Goal: Information Seeking & Learning: Check status

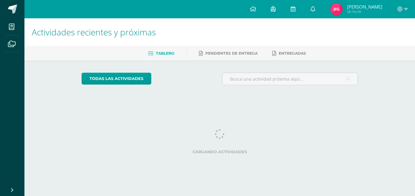
click at [343, 8] on img at bounding box center [337, 9] width 12 height 12
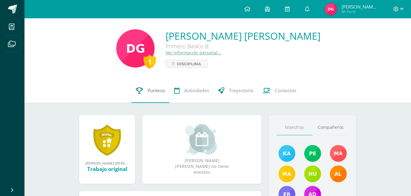
click at [160, 91] on span "Punteos" at bounding box center [155, 90] width 17 height 6
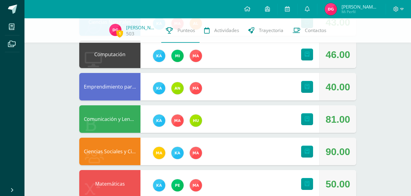
scroll to position [155, 0]
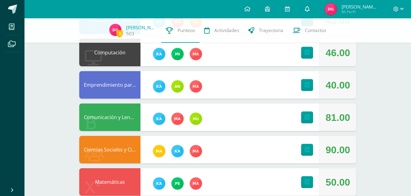
click at [309, 9] on icon at bounding box center [307, 9] width 5 height 6
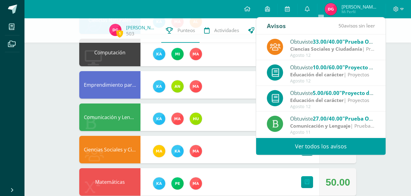
click at [306, 153] on link "Ver todos los avisos" at bounding box center [320, 146] width 129 height 17
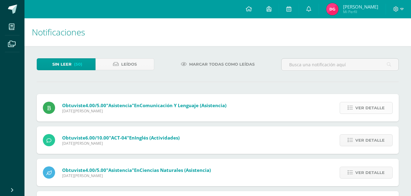
click at [363, 109] on span "Ver detalle" at bounding box center [369, 107] width 29 height 11
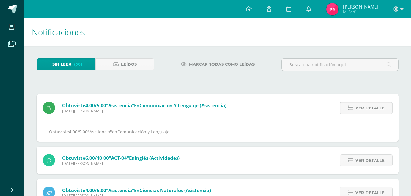
click at [359, 113] on span "Ver detalle" at bounding box center [369, 107] width 29 height 11
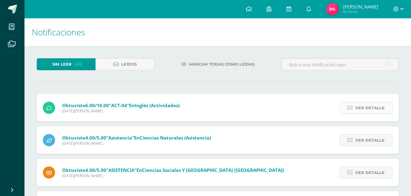
click at [360, 109] on span "Ver detalle" at bounding box center [369, 107] width 29 height 11
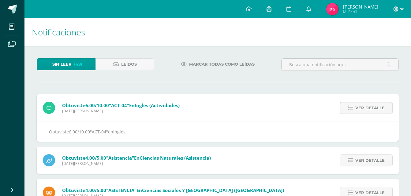
click at [360, 109] on span "Ver detalle" at bounding box center [369, 107] width 29 height 11
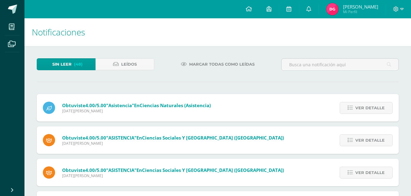
click at [360, 109] on span "Ver detalle" at bounding box center [369, 107] width 29 height 11
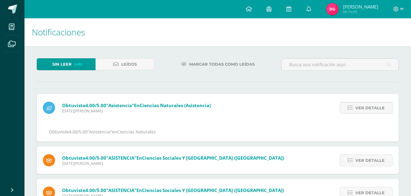
click at [360, 109] on span "Ver detalle" at bounding box center [369, 107] width 29 height 11
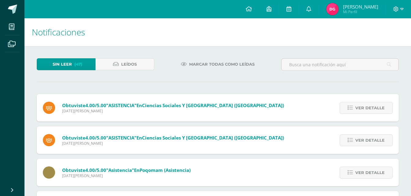
click at [360, 109] on span "Ver detalle" at bounding box center [369, 107] width 29 height 11
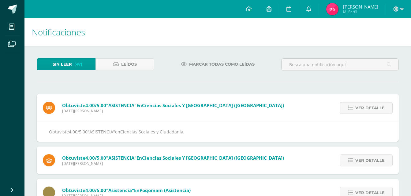
click at [360, 109] on span "Ver detalle" at bounding box center [369, 107] width 29 height 11
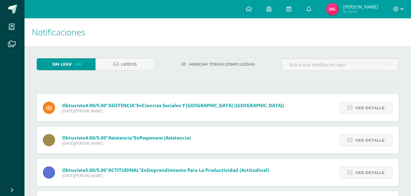
click at [360, 109] on span "Ver detalle" at bounding box center [369, 107] width 29 height 11
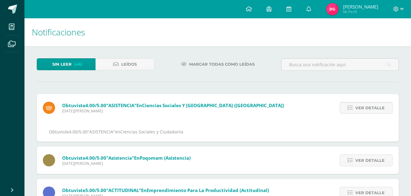
click at [360, 109] on span "Ver detalle" at bounding box center [369, 107] width 29 height 11
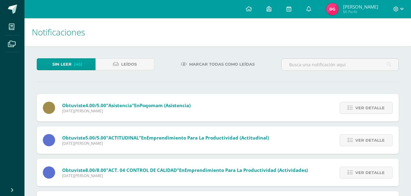
click at [360, 109] on span "Ver detalle" at bounding box center [369, 107] width 29 height 11
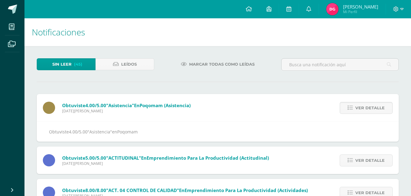
click at [360, 109] on span "Ver detalle" at bounding box center [369, 107] width 29 height 11
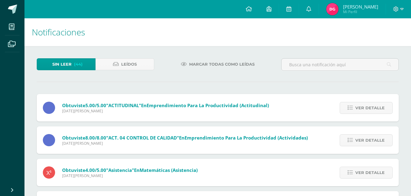
click at [360, 109] on span "Ver detalle" at bounding box center [369, 107] width 29 height 11
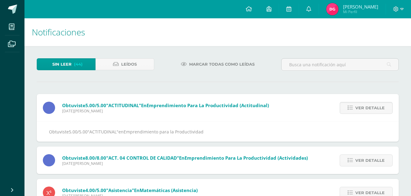
click at [360, 109] on span "Ver detalle" at bounding box center [369, 107] width 29 height 11
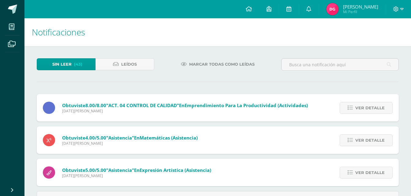
click at [360, 109] on span "Ver detalle" at bounding box center [369, 107] width 29 height 11
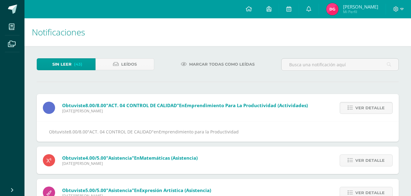
click at [360, 109] on span "Ver detalle" at bounding box center [369, 107] width 29 height 11
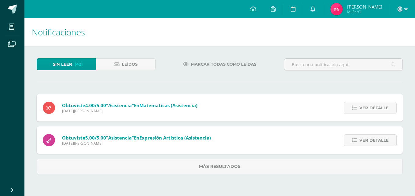
click at [360, 109] on link "Ver detalle" at bounding box center [370, 108] width 53 height 12
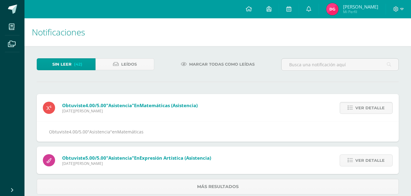
click at [360, 109] on span "Ver detalle" at bounding box center [369, 107] width 29 height 11
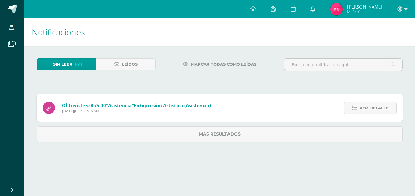
click at [360, 109] on link "Ver detalle" at bounding box center [370, 108] width 53 height 12
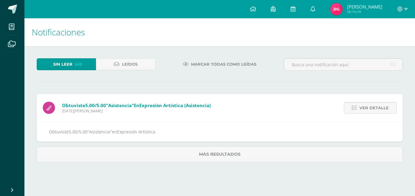
click at [360, 109] on link "Ver detalle" at bounding box center [370, 108] width 53 height 12
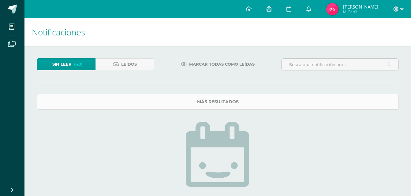
click at [305, 96] on link "Más resultados" at bounding box center [218, 102] width 362 height 16
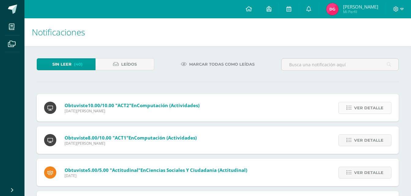
click at [372, 113] on span "Ver detalle" at bounding box center [368, 107] width 29 height 11
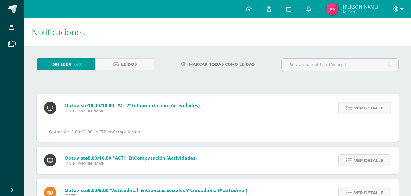
click at [372, 113] on span "Ver detalle" at bounding box center [368, 107] width 29 height 11
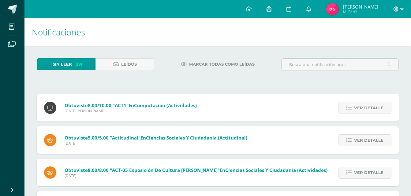
click at [372, 113] on span "Ver detalle" at bounding box center [368, 107] width 29 height 11
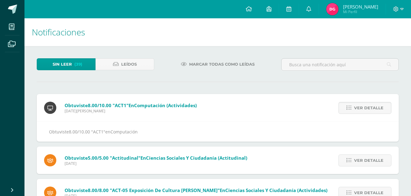
click at [372, 113] on span "Ver detalle" at bounding box center [368, 107] width 29 height 11
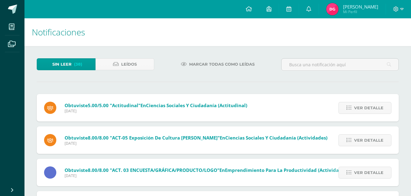
click at [372, 113] on span "Ver detalle" at bounding box center [368, 107] width 29 height 11
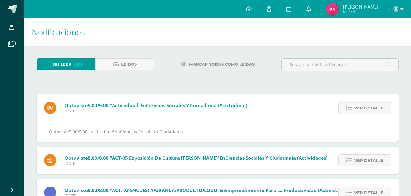
click at [372, 113] on span "Ver detalle" at bounding box center [368, 107] width 29 height 11
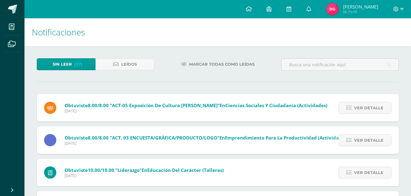
click at [372, 113] on span "Ver detalle" at bounding box center [368, 107] width 29 height 11
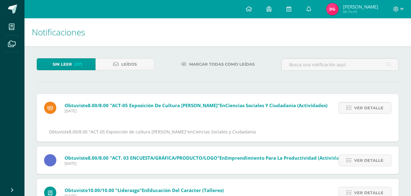
click at [372, 113] on span "Ver detalle" at bounding box center [368, 107] width 29 height 11
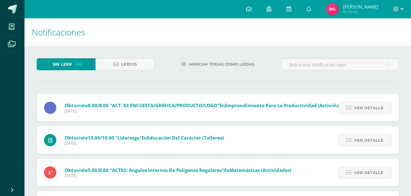
click at [372, 113] on span "Ver detalle" at bounding box center [368, 107] width 29 height 11
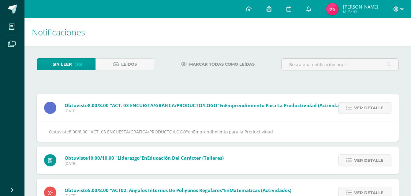
click at [372, 113] on span "Ver detalle" at bounding box center [368, 107] width 29 height 11
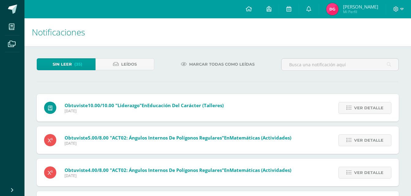
click at [372, 113] on span "Ver detalle" at bounding box center [368, 107] width 29 height 11
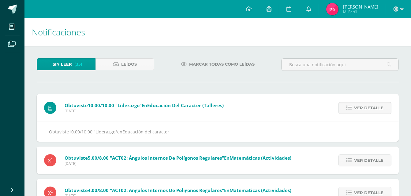
click at [372, 113] on span "Ver detalle" at bounding box center [368, 107] width 29 height 11
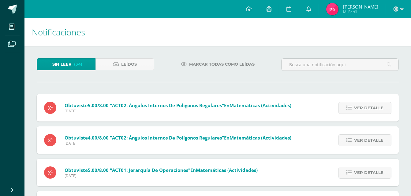
click at [372, 113] on span "Ver detalle" at bounding box center [368, 107] width 29 height 11
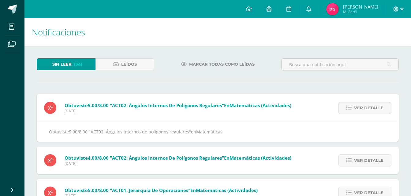
click at [372, 113] on span "Ver detalle" at bounding box center [368, 107] width 29 height 11
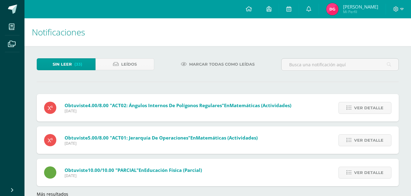
click at [372, 113] on span "Ver detalle" at bounding box center [368, 107] width 29 height 11
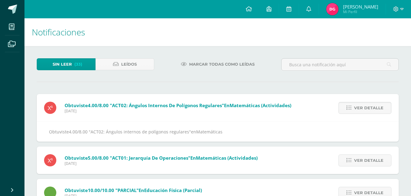
click at [372, 113] on span "Ver detalle" at bounding box center [368, 107] width 29 height 11
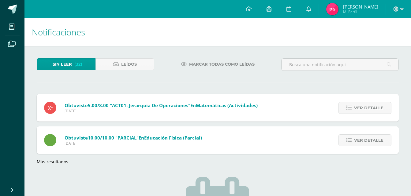
click at [372, 113] on span "Ver detalle" at bounding box center [368, 107] width 29 height 11
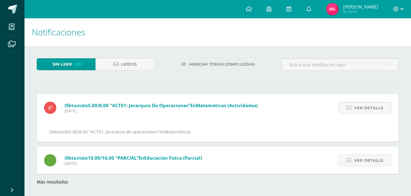
click at [372, 113] on span "Ver detalle" at bounding box center [368, 107] width 29 height 11
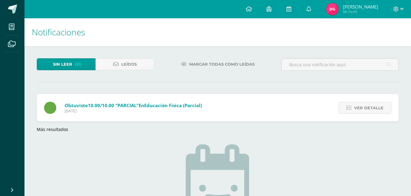
click at [372, 113] on span "Ver detalle" at bounding box center [368, 107] width 29 height 11
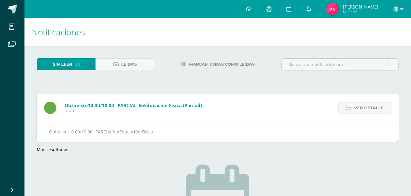
click at [372, 113] on span "Ver detalle" at bounding box center [368, 107] width 29 height 11
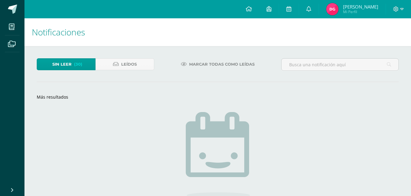
click at [84, 61] on link "Sin leer (30)" at bounding box center [66, 64] width 59 height 12
click at [56, 99] on link "Más resultados" at bounding box center [52, 97] width 31 height 6
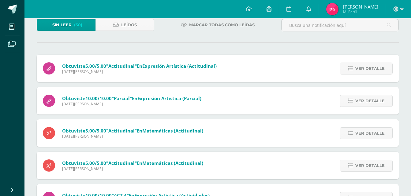
scroll to position [33, 0]
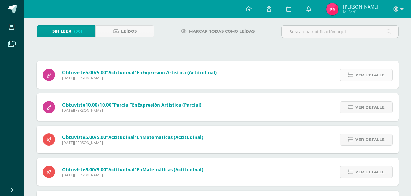
click at [361, 74] on span "Ver detalle" at bounding box center [369, 74] width 29 height 11
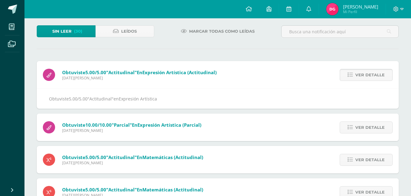
click at [361, 74] on span "Ver detalle" at bounding box center [369, 74] width 29 height 11
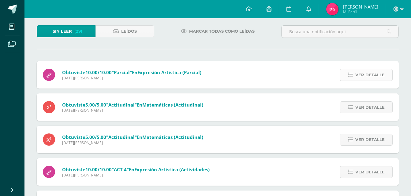
click at [369, 75] on span "Ver detalle" at bounding box center [369, 74] width 29 height 11
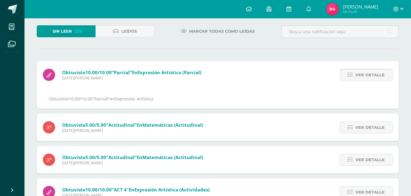
click at [369, 75] on span "Ver detalle" at bounding box center [369, 74] width 29 height 11
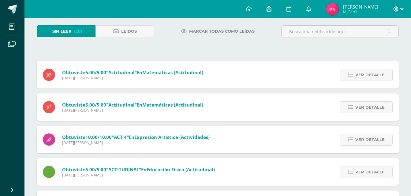
click at [369, 75] on span "Ver detalle" at bounding box center [369, 74] width 29 height 11
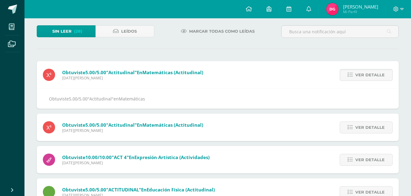
click at [369, 75] on span "Ver detalle" at bounding box center [369, 74] width 29 height 11
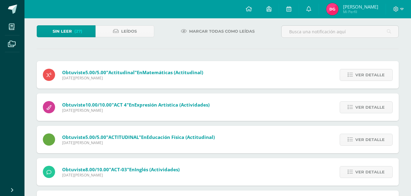
click at [369, 75] on span "Ver detalle" at bounding box center [369, 74] width 29 height 11
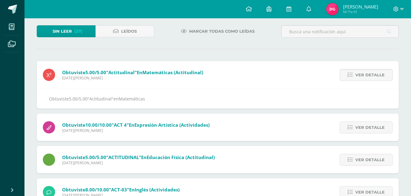
click at [369, 75] on span "Ver detalle" at bounding box center [369, 74] width 29 height 11
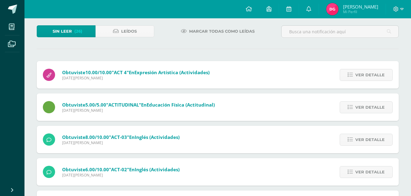
click at [369, 75] on span "Ver detalle" at bounding box center [369, 74] width 29 height 11
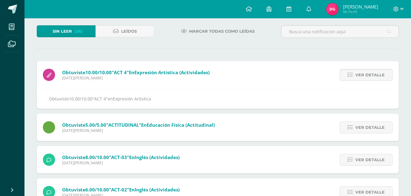
click at [369, 75] on span "Ver detalle" at bounding box center [369, 74] width 29 height 11
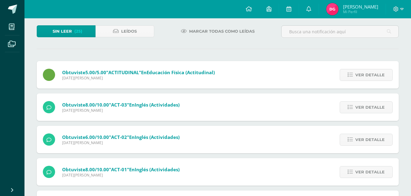
click at [369, 75] on span "Ver detalle" at bounding box center [369, 74] width 29 height 11
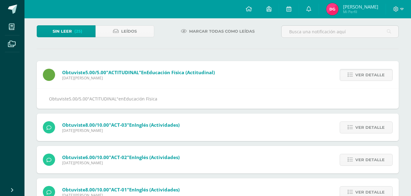
click at [369, 75] on span "Ver detalle" at bounding box center [369, 74] width 29 height 11
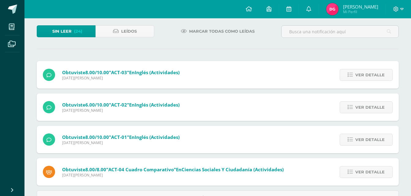
click at [369, 75] on span "Ver detalle" at bounding box center [369, 74] width 29 height 11
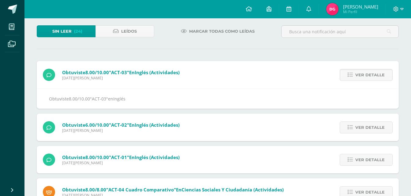
click at [369, 75] on span "Ver detalle" at bounding box center [369, 74] width 29 height 11
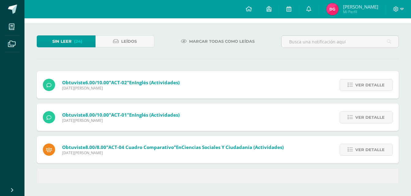
scroll to position [23, 0]
click at [369, 75] on div "Ver detalle" at bounding box center [364, 85] width 68 height 28
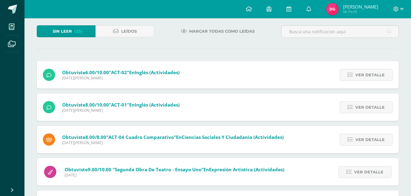
click at [369, 75] on span "Ver detalle" at bounding box center [369, 74] width 29 height 11
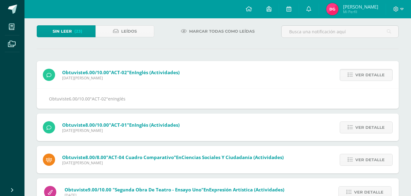
click at [369, 75] on span "Ver detalle" at bounding box center [369, 74] width 29 height 11
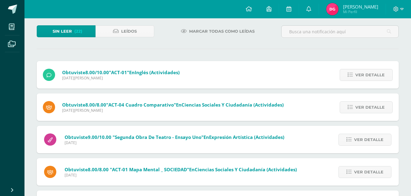
click at [369, 75] on span "Ver detalle" at bounding box center [369, 74] width 29 height 11
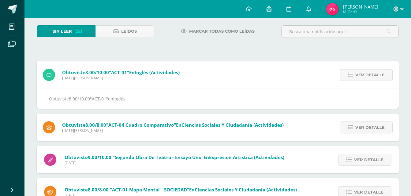
click at [369, 75] on span "Ver detalle" at bounding box center [369, 74] width 29 height 11
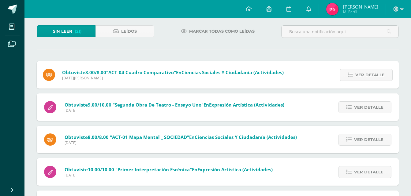
click at [369, 75] on span "Ver detalle" at bounding box center [369, 74] width 29 height 11
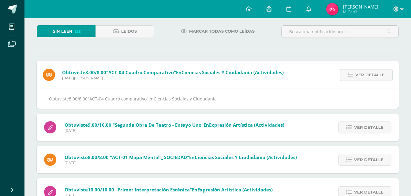
click at [369, 75] on span "Ver detalle" at bounding box center [369, 74] width 29 height 11
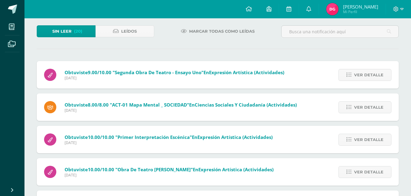
click at [369, 75] on span "Ver detalle" at bounding box center [368, 74] width 29 height 11
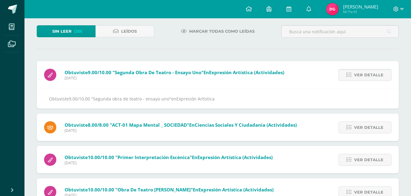
click at [369, 75] on span "Ver detalle" at bounding box center [368, 74] width 29 height 11
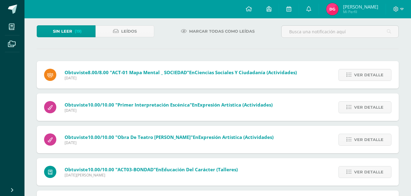
click at [369, 75] on span "Ver detalle" at bounding box center [368, 74] width 29 height 11
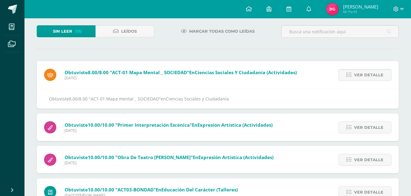
click at [369, 75] on span "Ver detalle" at bounding box center [368, 74] width 29 height 11
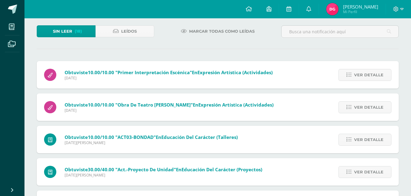
click at [369, 75] on span "Ver detalle" at bounding box center [368, 74] width 29 height 11
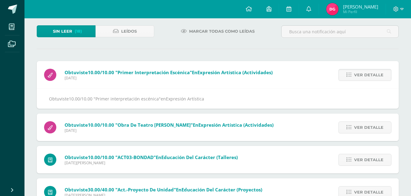
click at [369, 75] on span "Ver detalle" at bounding box center [368, 74] width 29 height 11
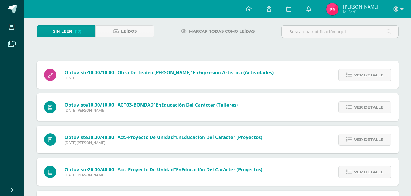
click at [369, 75] on span "Ver detalle" at bounding box center [368, 74] width 29 height 11
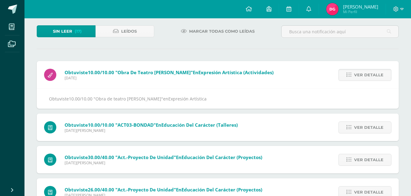
click at [369, 75] on span "Ver detalle" at bounding box center [368, 74] width 29 height 11
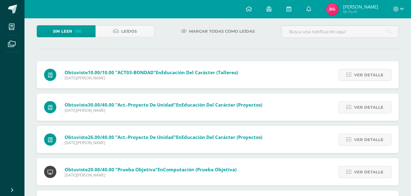
click at [369, 75] on span "Ver detalle" at bounding box center [368, 74] width 29 height 11
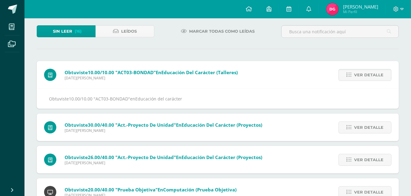
click at [369, 75] on span "Ver detalle" at bounding box center [368, 74] width 29 height 11
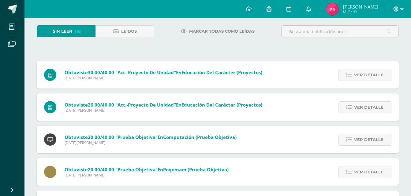
click at [369, 75] on span "Ver detalle" at bounding box center [368, 74] width 29 height 11
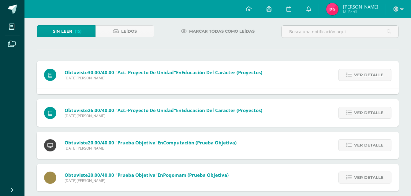
click at [369, 75] on span "Ver detalle" at bounding box center [368, 74] width 29 height 11
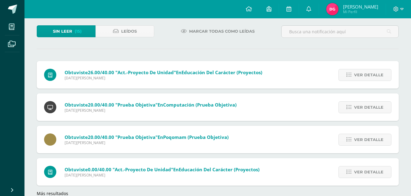
click at [369, 75] on div "Obtuviste 30.00/40.00 "Act.-Proyecto de unidad" en Educación del carácter (Proy…" at bounding box center [218, 128] width 362 height 135
click at [369, 75] on span "Ver detalle" at bounding box center [368, 74] width 29 height 11
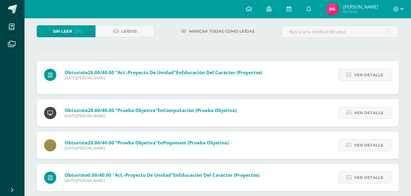
click at [369, 75] on div "Sin leer (14) Leídos Marcar todas como leídas Obtuviste 26.00/40.00 "Act.-Proye…" at bounding box center [217, 114] width 386 height 202
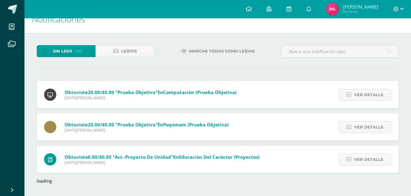
scroll to position [13, 0]
click at [369, 75] on div "Sin leer (14) Leídos Marcar todas como leídas Obtuviste 26.00/40.00 "Act.-Proye…" at bounding box center [217, 114] width 386 height 163
click at [369, 75] on div "Sin leer (13) Leídos Marcar todas como leídas Obtuviste 20.00/40.00 "Prueba Obj…" at bounding box center [217, 114] width 386 height 163
click at [369, 96] on span "Ver detalle" at bounding box center [368, 94] width 29 height 11
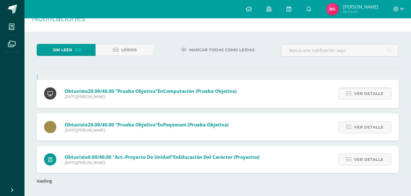
click at [369, 96] on div "Ver detalle" at bounding box center [363, 94] width 69 height 28
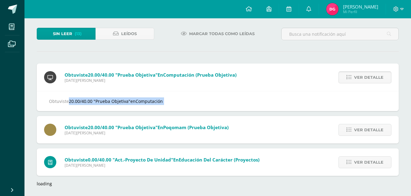
scroll to position [33, 0]
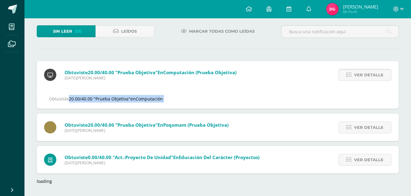
click at [369, 96] on div "Obtuviste 20.00/40.00 "Prueba Objetiva" en Computación" at bounding box center [218, 99] width 362 height 20
click at [369, 96] on div "Obtuviste 20.00/40.00 "Prueba Objetiva" en Computación" at bounding box center [217, 99] width 337 height 8
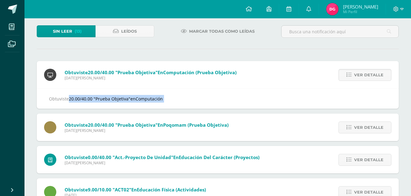
click at [369, 96] on div "Obtuviste 20.00/40.00 "Prueba Objetiva" en Computación" at bounding box center [217, 99] width 337 height 8
drag, startPoint x: 369, startPoint y: 96, endPoint x: 355, endPoint y: 77, distance: 23.5
click at [355, 77] on span "Ver detalle" at bounding box center [368, 74] width 29 height 11
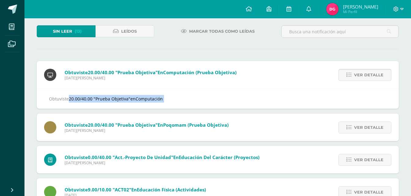
click at [355, 77] on span "Ver detalle" at bounding box center [368, 74] width 29 height 11
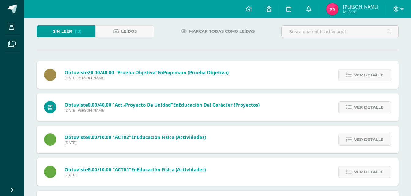
click at [355, 77] on span "Ver detalle" at bounding box center [368, 74] width 29 height 11
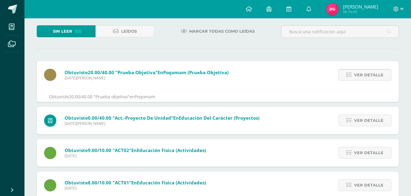
click at [355, 77] on span "Ver detalle" at bounding box center [368, 74] width 29 height 11
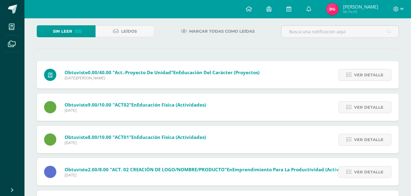
click at [355, 77] on span "Ver detalle" at bounding box center [368, 74] width 29 height 11
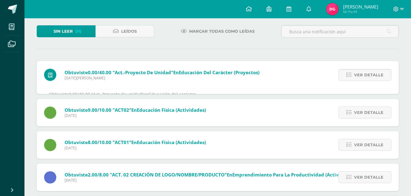
click at [355, 77] on span "Ver detalle" at bounding box center [368, 74] width 29 height 11
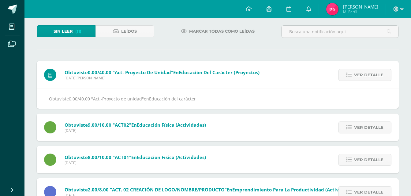
click at [355, 77] on span "Ver detalle" at bounding box center [368, 74] width 29 height 11
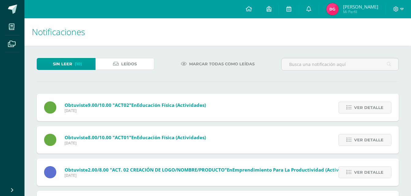
scroll to position [0, 0]
click at [89, 61] on link "Sin leer (10)" at bounding box center [66, 64] width 59 height 12
click at [382, 108] on span "Ver detalle" at bounding box center [368, 107] width 29 height 11
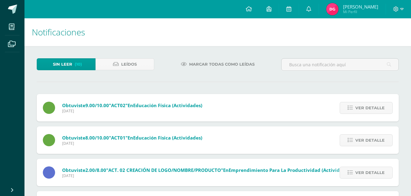
click at [382, 108] on span "Ver detalle" at bounding box center [369, 107] width 29 height 11
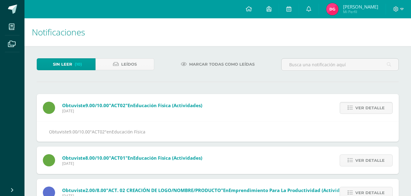
click at [382, 108] on span "Ver detalle" at bounding box center [369, 107] width 29 height 11
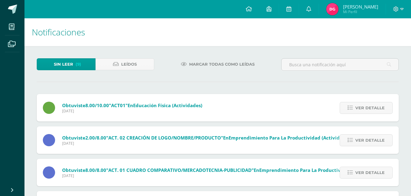
click at [382, 108] on span "Ver detalle" at bounding box center [369, 107] width 29 height 11
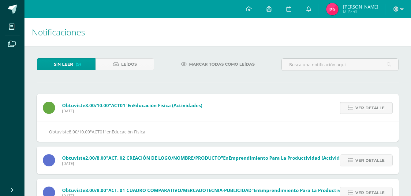
click at [382, 108] on span "Ver detalle" at bounding box center [369, 107] width 29 height 11
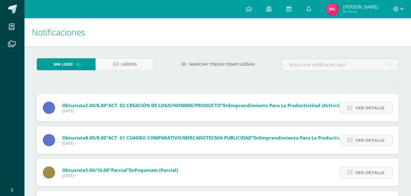
click at [382, 108] on span "Ver detalle" at bounding box center [369, 107] width 29 height 11
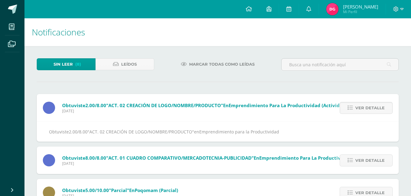
click at [382, 108] on span "Ver detalle" at bounding box center [369, 107] width 29 height 11
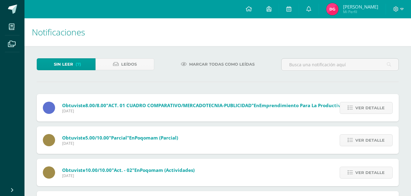
click at [382, 108] on span "Ver detalle" at bounding box center [369, 107] width 29 height 11
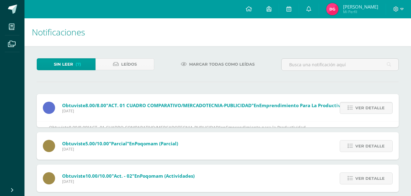
click at [382, 108] on span "Ver detalle" at bounding box center [369, 107] width 29 height 11
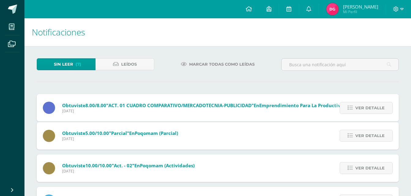
click at [382, 108] on span "Ver detalle" at bounding box center [369, 107] width 29 height 11
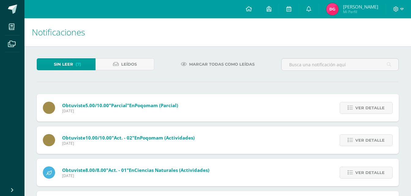
click at [382, 108] on span "Ver detalle" at bounding box center [369, 107] width 29 height 11
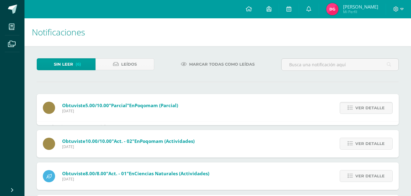
click at [382, 108] on span "Ver detalle" at bounding box center [369, 107] width 29 height 11
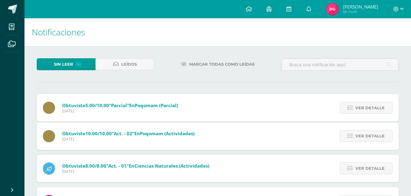
click at [382, 108] on span "Ver detalle" at bounding box center [369, 107] width 29 height 11
click at [382, 108] on div "Obtuviste 5.00/10.00 "Parcial" en [GEOGRAPHIC_DATA] (Parcial) [DATE] Ver detall…" at bounding box center [218, 187] width 362 height 186
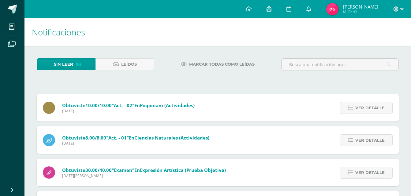
click at [382, 108] on span "Ver detalle" at bounding box center [369, 107] width 29 height 11
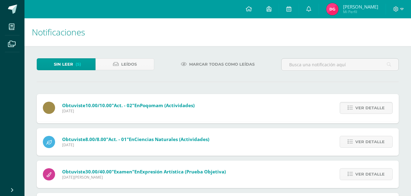
click at [382, 108] on span "Ver detalle" at bounding box center [369, 107] width 29 height 11
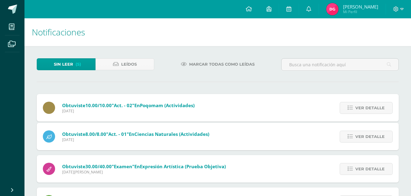
click at [382, 108] on div "Obtuviste 10.00/10.00 "Act. - 02" en Poqomam (Actividades) [DATE] Ver detalle O…" at bounding box center [218, 171] width 362 height 154
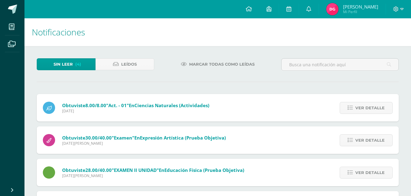
click at [382, 108] on span "Ver detalle" at bounding box center [369, 107] width 29 height 11
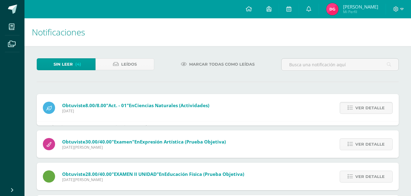
click at [382, 108] on span "Ver detalle" at bounding box center [369, 107] width 29 height 11
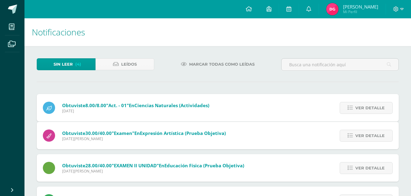
click at [382, 108] on span "Ver detalle" at bounding box center [369, 107] width 29 height 11
click at [382, 108] on div "Obtuviste 8.00/8.00 "Act. - 01" en Ciencias Naturales (Actividades) [DATE] Ver …" at bounding box center [218, 154] width 362 height 120
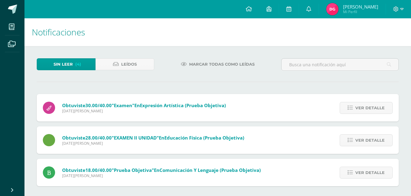
click at [382, 108] on span "Ver detalle" at bounding box center [369, 107] width 29 height 11
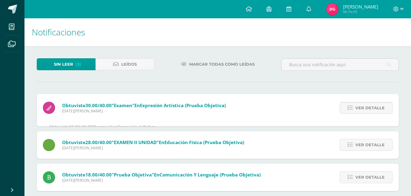
click at [382, 108] on span "Ver detalle" at bounding box center [369, 107] width 29 height 11
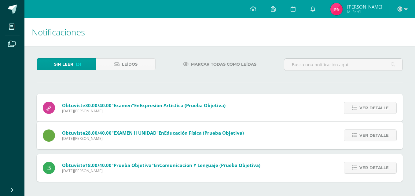
click at [382, 108] on div "Obtuviste 30.00/40.00 "Examen" en Expresión Artística (Prueba Objetiva) [DATE][…" at bounding box center [220, 137] width 366 height 87
click at [382, 130] on span "Ver detalle" at bounding box center [374, 135] width 29 height 11
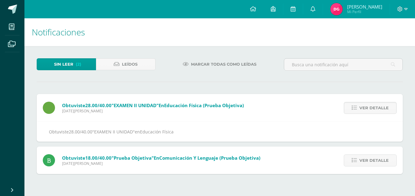
click at [382, 108] on span "Ver detalle" at bounding box center [374, 107] width 29 height 11
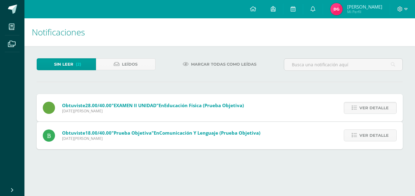
click at [382, 108] on div "Obtuviste 28.00/40.00 "EXAMEN II UNIDAD" en Educación Física (Prueba Objetiva) …" at bounding box center [220, 121] width 366 height 55
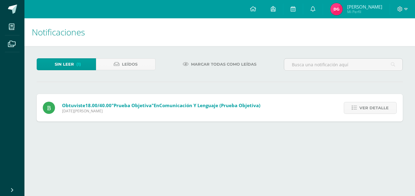
click at [382, 108] on span "Ver detalle" at bounding box center [374, 107] width 29 height 11
